Goal: Register for event/course

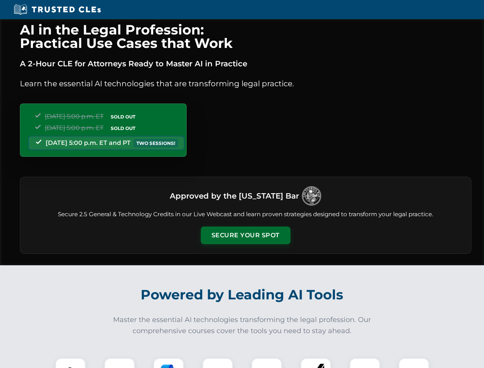
click at [245, 235] on button "Secure Your Spot" at bounding box center [246, 236] width 90 height 18
click at [71, 363] on img at bounding box center [70, 373] width 22 height 22
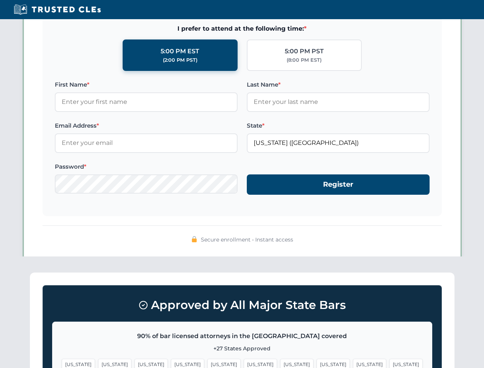
click at [280, 363] on span "[US_STATE]" at bounding box center [296, 364] width 33 height 11
click at [353, 363] on span "[US_STATE]" at bounding box center [369, 364] width 33 height 11
